Goal: Task Accomplishment & Management: Complete application form

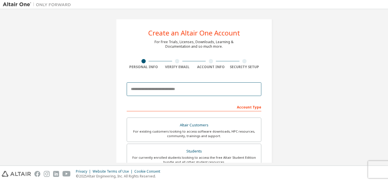
click at [194, 91] on input "email" at bounding box center [194, 89] width 135 height 14
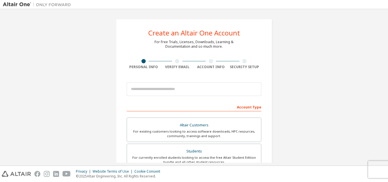
click at [273, 76] on div "Create an Altair One Account For Free Trials, Licenses, Downloads, Learning & D…" at bounding box center [194, 162] width 170 height 301
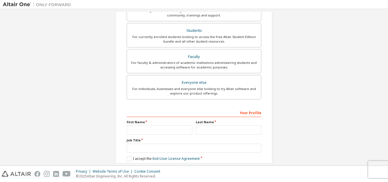
scroll to position [150, 0]
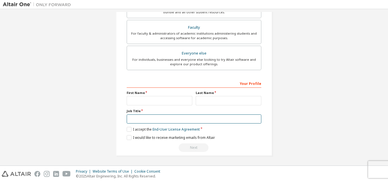
click at [229, 121] on input "text" at bounding box center [194, 119] width 135 height 9
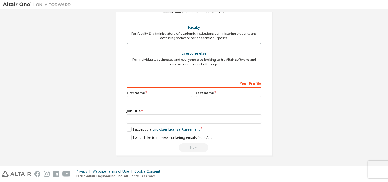
click at [282, 102] on div "Create an Altair One Account For Free Trials, Licenses, Downloads, Learning & D…" at bounding box center [194, 12] width 383 height 301
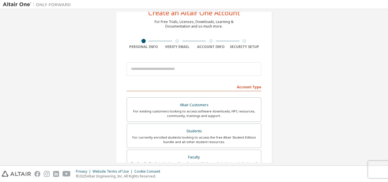
scroll to position [0, 0]
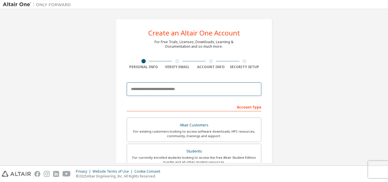
click at [180, 92] on input "email" at bounding box center [194, 89] width 135 height 14
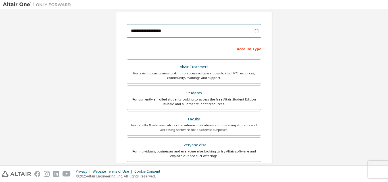
scroll to position [84, 0]
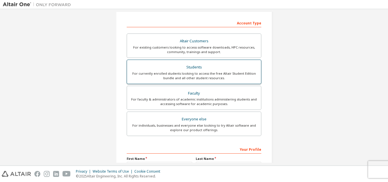
type input "**********"
click at [186, 72] on div "For currently enrolled students looking to access the free Altair Student Editi…" at bounding box center [193, 75] width 127 height 9
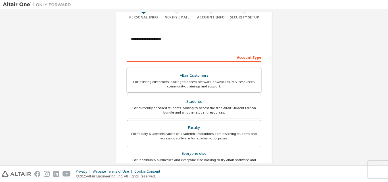
scroll to position [51, 0]
